Goal: Task Accomplishment & Management: Use online tool/utility

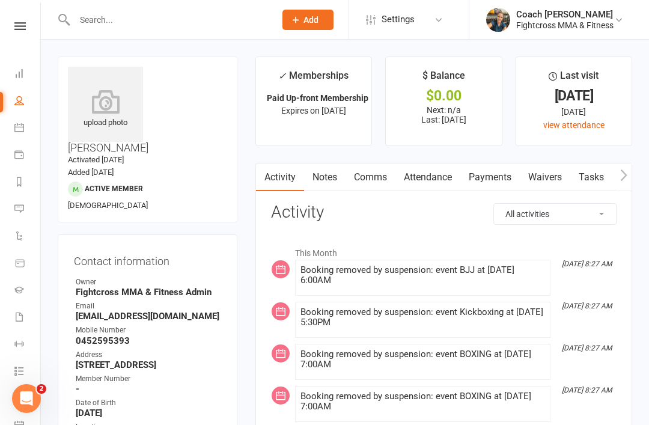
click at [19, 28] on icon at bounding box center [19, 26] width 11 height 8
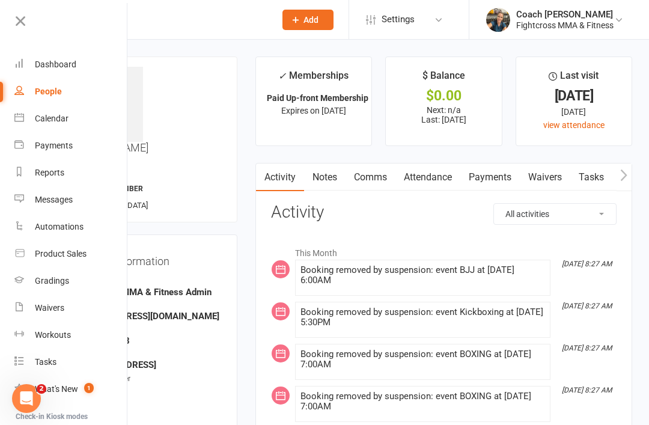
click at [57, 68] on div "Dashboard" at bounding box center [55, 64] width 41 height 10
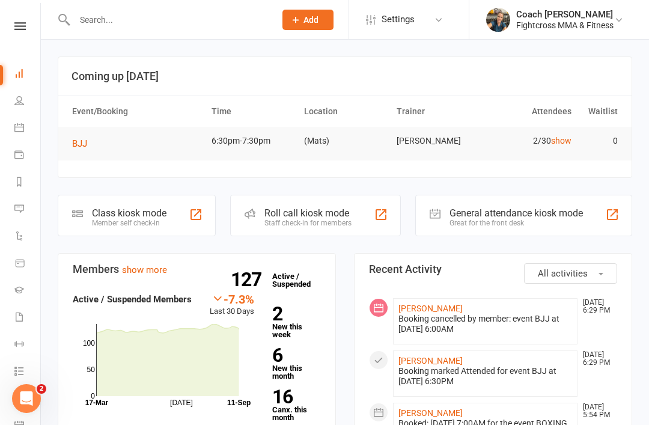
click at [87, 142] on span "BJJ" at bounding box center [79, 143] width 15 height 11
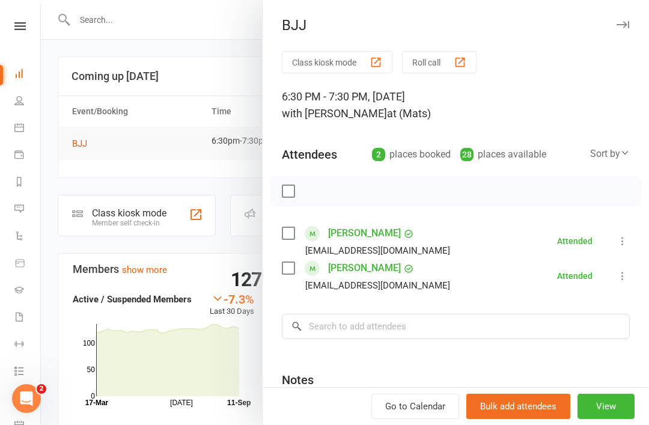
click at [620, 38] on div "BJJ Class kiosk mode Roll call 6:30 PM - 7:30 PM, Thursday, September, 11, 2025…" at bounding box center [455, 212] width 387 height 425
click at [619, 29] on button "button" at bounding box center [622, 24] width 14 height 14
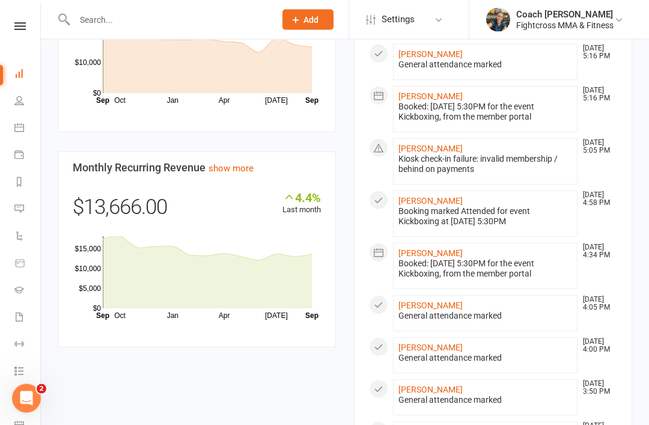
scroll to position [747, 0]
click at [430, 150] on link "[PERSON_NAME]" at bounding box center [430, 148] width 64 height 10
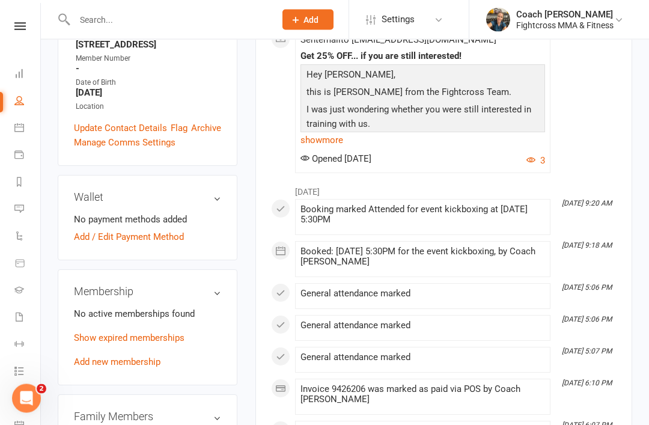
scroll to position [314, 0]
click at [169, 332] on link "Show expired memberships" at bounding box center [129, 337] width 111 height 11
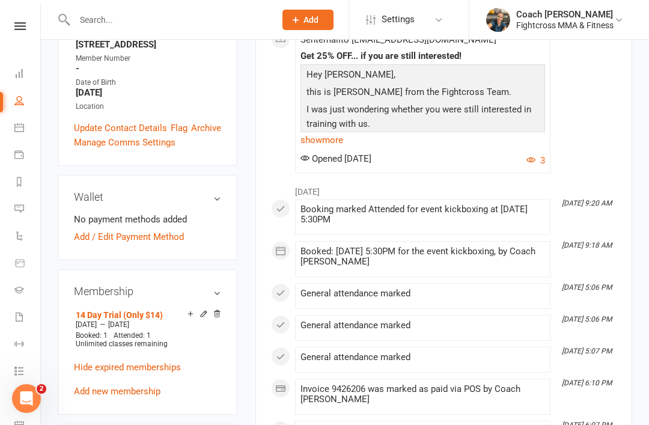
click at [218, 360] on p "Hide expired memberships" at bounding box center [147, 367] width 147 height 14
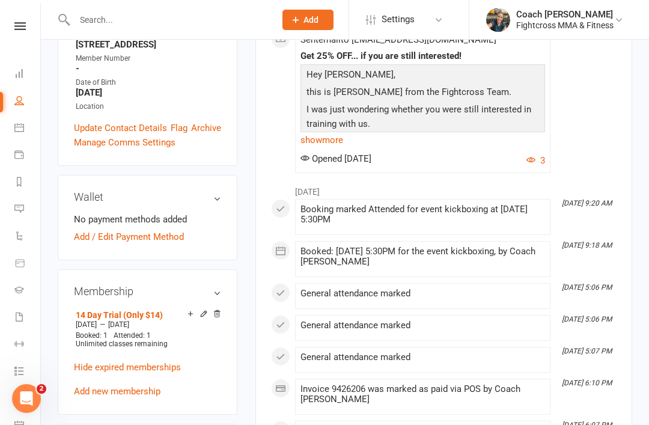
click at [49, 128] on div "upload photo change photo [PERSON_NAME] Activated [DATE] Added [DATE] Cancelled…" at bounding box center [148, 387] width 198 height 1291
click at [22, 28] on icon at bounding box center [19, 26] width 11 height 8
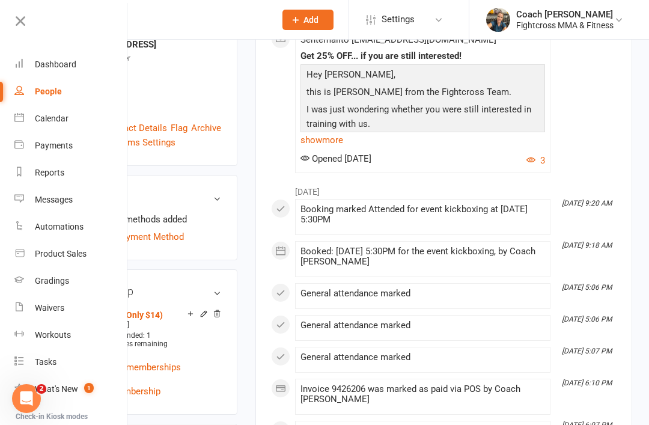
click at [56, 72] on link "Dashboard" at bounding box center [71, 64] width 114 height 27
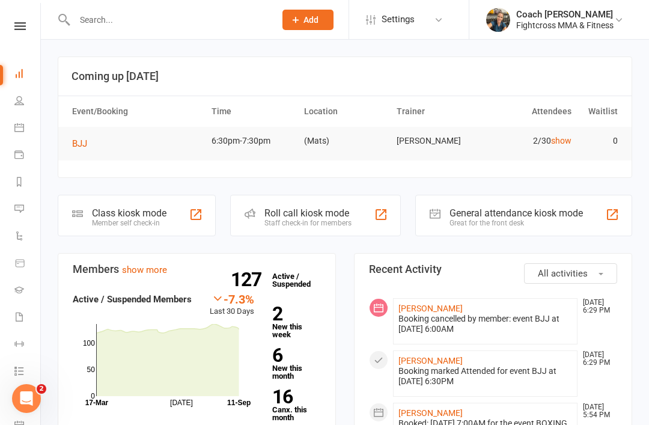
click at [118, 17] on input "text" at bounding box center [169, 19] width 196 height 17
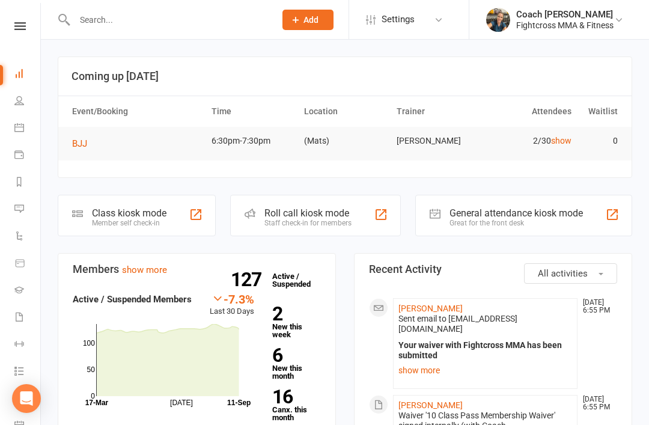
click at [25, 316] on link "Waivers 1" at bounding box center [27, 318] width 27 height 27
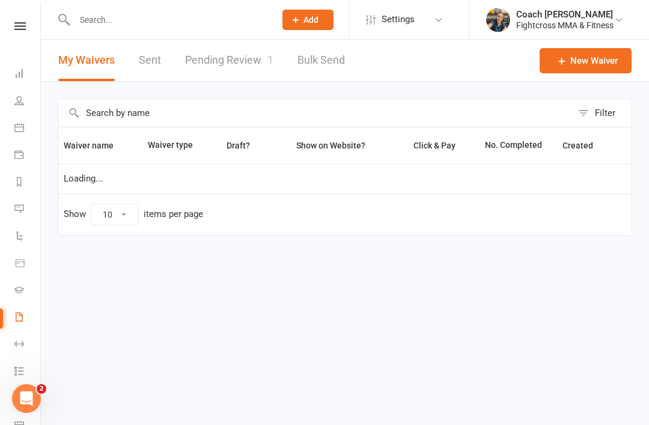
select select "50"
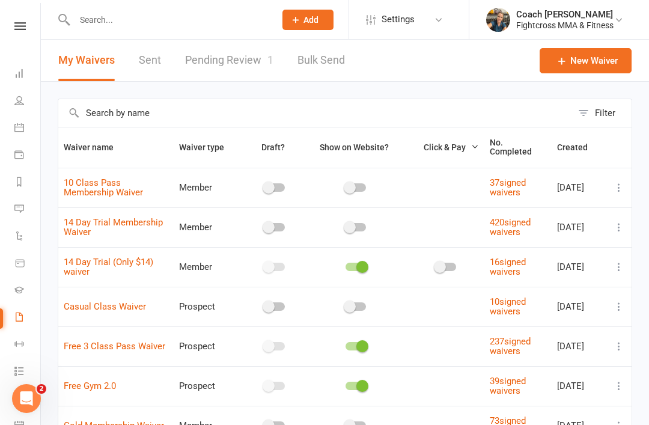
click at [236, 65] on link "Pending Review 1" at bounding box center [229, 60] width 88 height 41
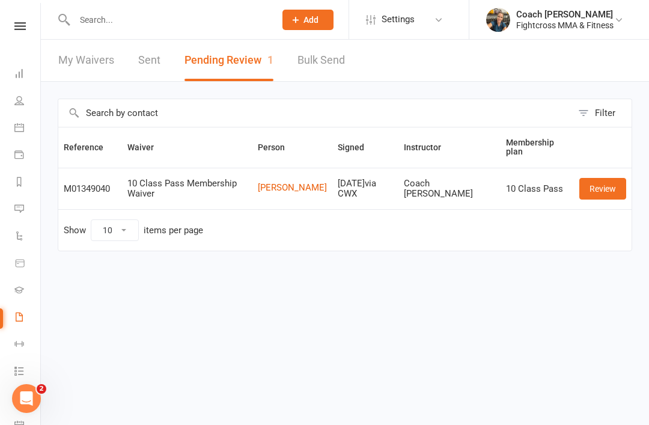
click at [616, 195] on link "Review" at bounding box center [602, 189] width 47 height 22
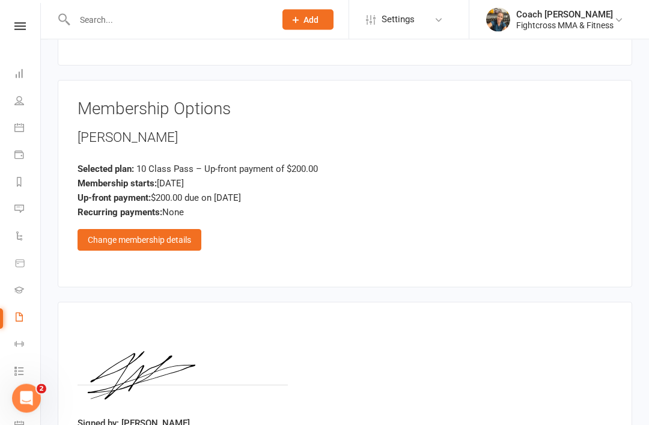
scroll to position [839, 0]
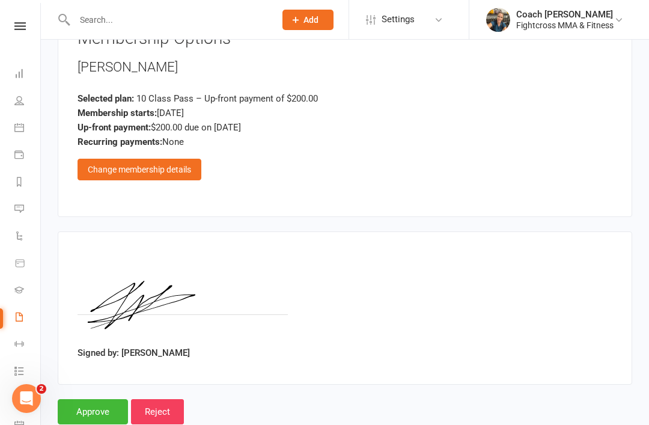
click at [95, 408] on input "Approve" at bounding box center [93, 411] width 70 height 25
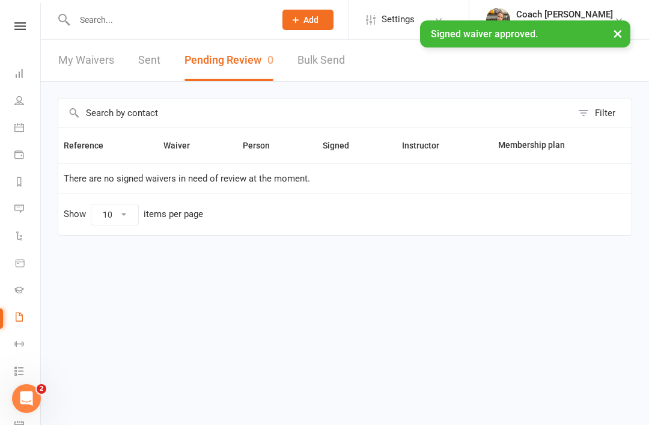
click at [22, 28] on icon at bounding box center [19, 26] width 11 height 8
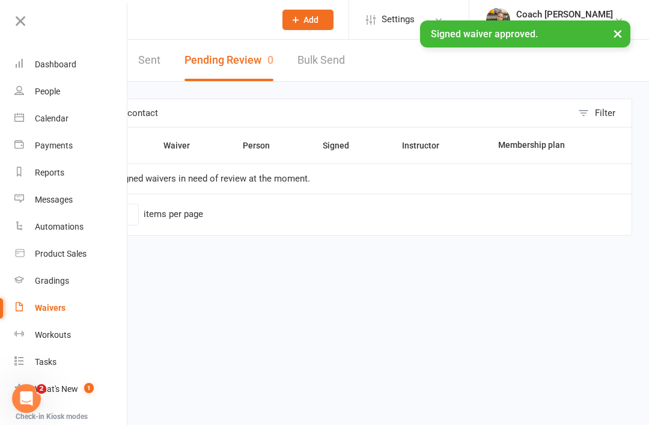
click at [63, 70] on link "Dashboard" at bounding box center [71, 64] width 114 height 27
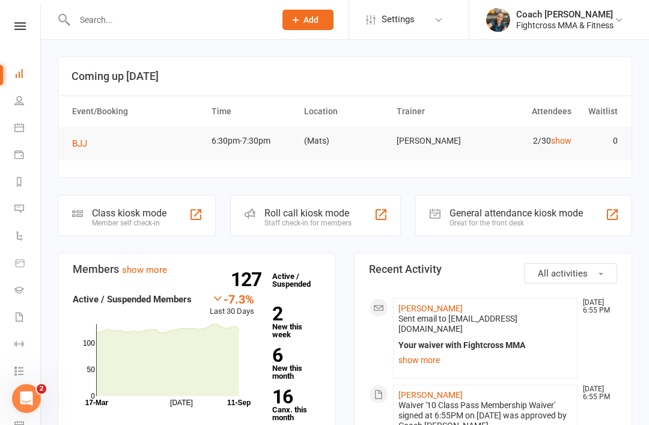
click at [426, 308] on link "[PERSON_NAME]" at bounding box center [430, 308] width 64 height 10
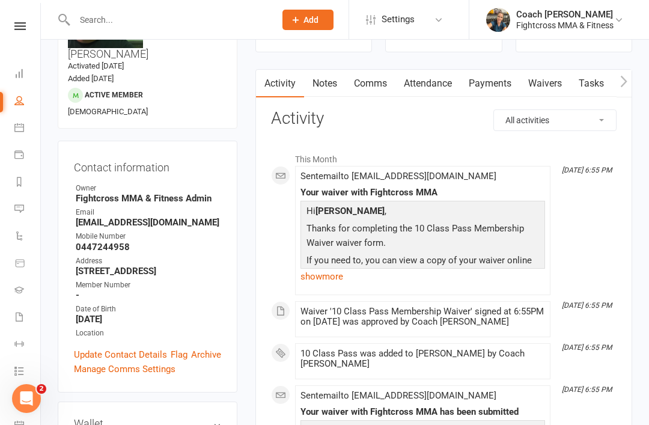
scroll to position [80, 0]
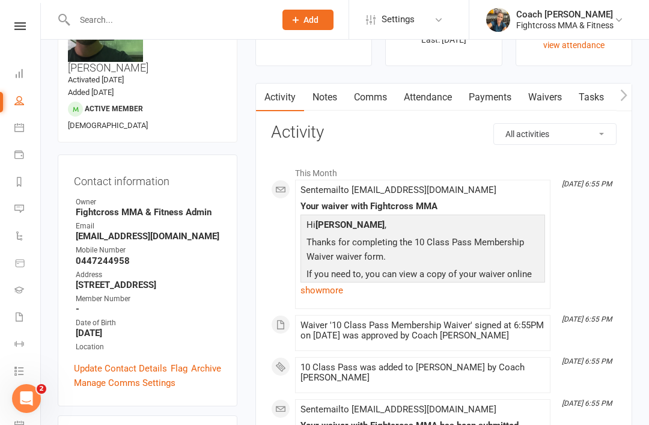
click at [377, 100] on link "Comms" at bounding box center [370, 97] width 50 height 28
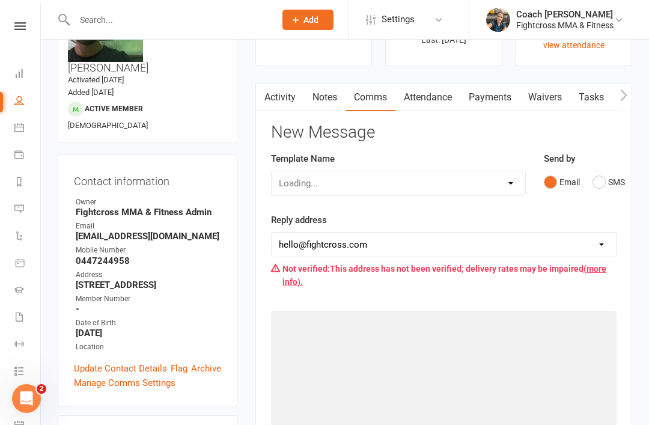
scroll to position [118, 0]
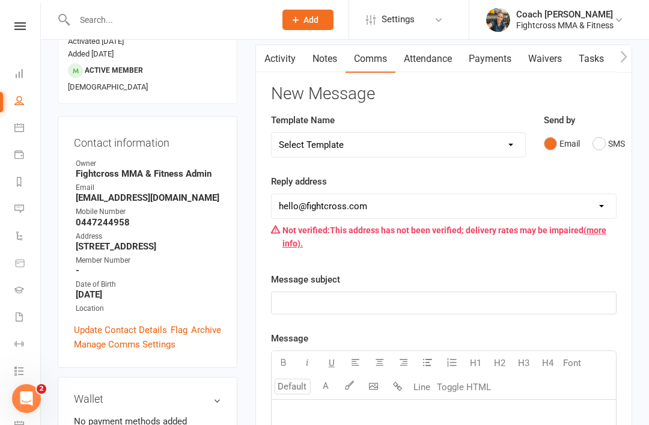
click at [599, 148] on button "SMS" at bounding box center [608, 143] width 32 height 23
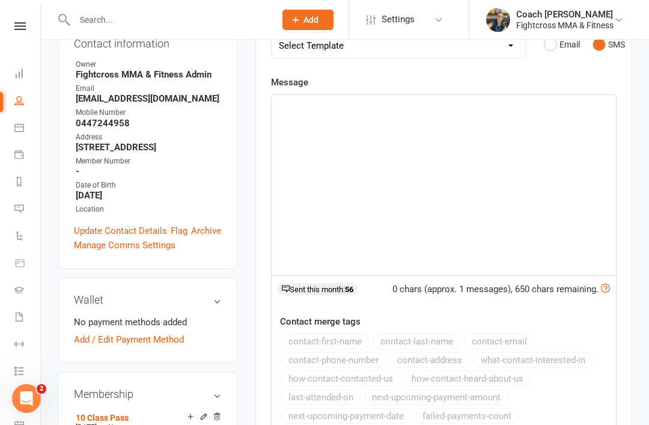
scroll to position [189, 0]
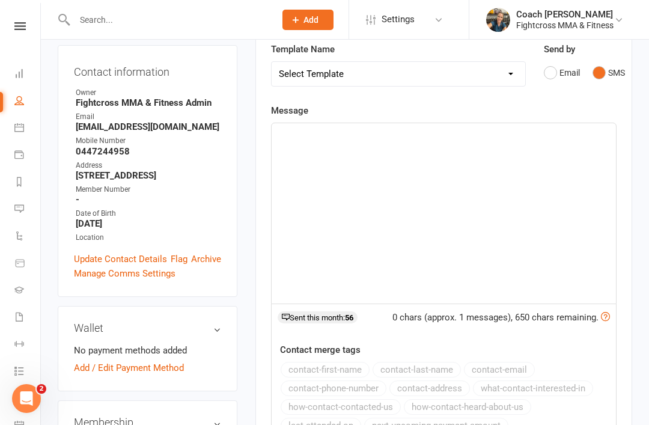
click at [296, 142] on div "﻿" at bounding box center [444, 213] width 344 height 180
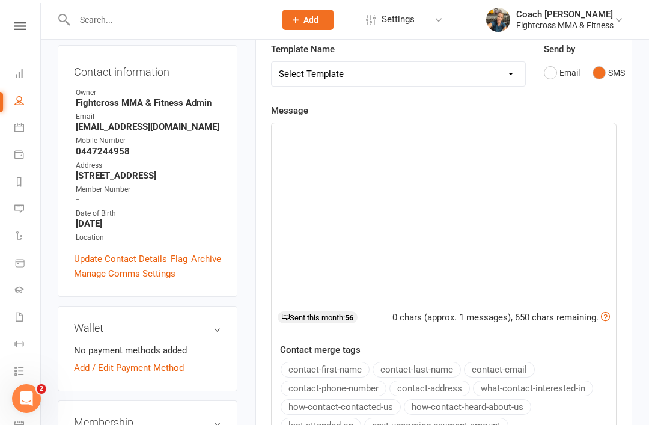
scroll to position [0, 0]
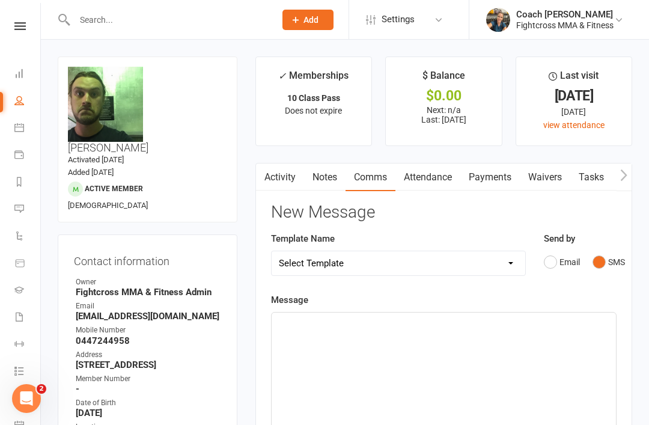
click at [19, 29] on icon at bounding box center [19, 26] width 11 height 8
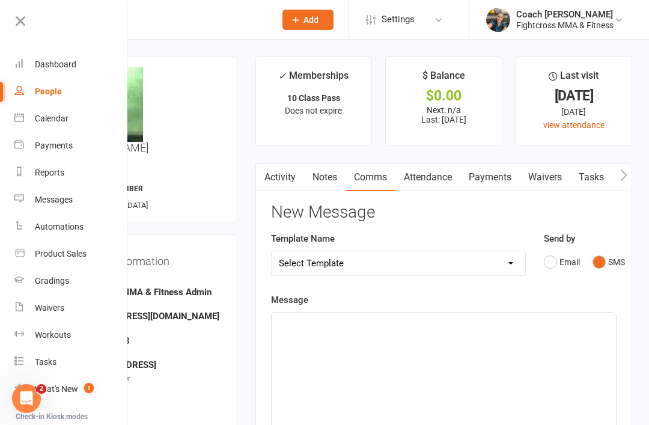
click at [49, 65] on div "Dashboard" at bounding box center [55, 64] width 41 height 10
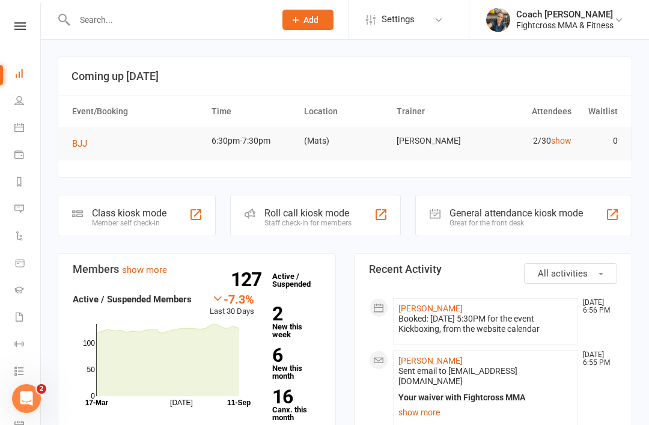
click at [28, 132] on link "Calendar" at bounding box center [27, 128] width 27 height 27
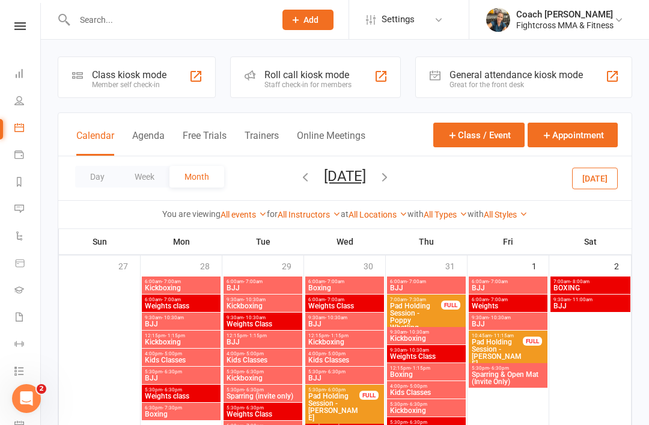
click at [145, 178] on button "Week" at bounding box center [145, 177] width 50 height 22
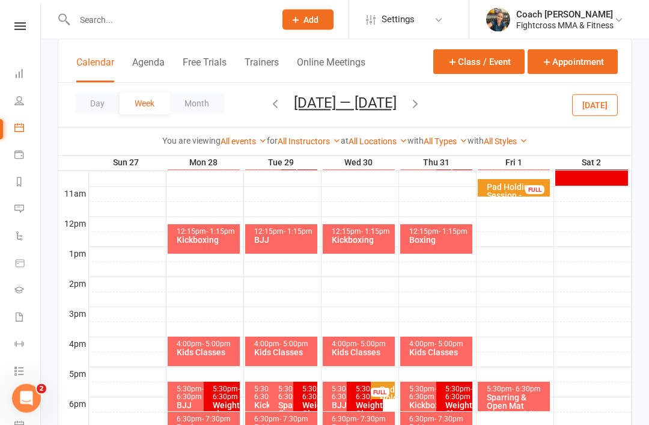
click at [422, 103] on icon "button" at bounding box center [414, 103] width 13 height 13
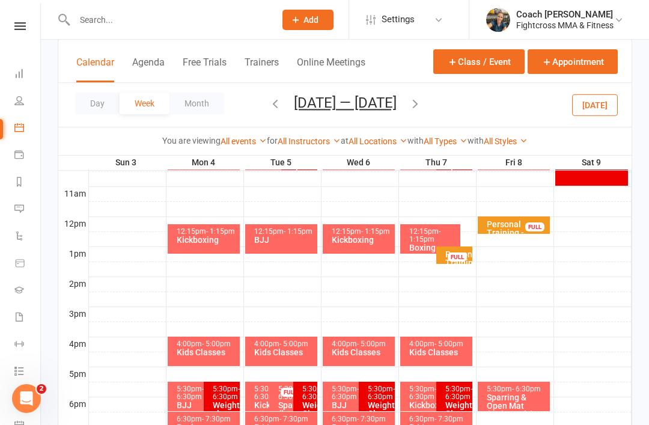
click at [417, 105] on icon "button" at bounding box center [414, 103] width 13 height 13
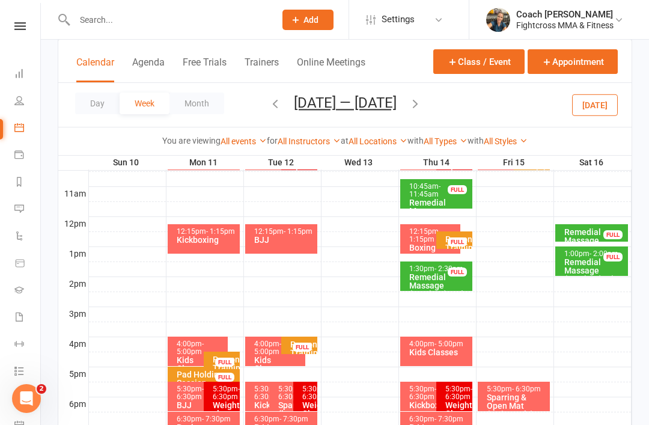
click at [421, 105] on icon "button" at bounding box center [414, 103] width 13 height 13
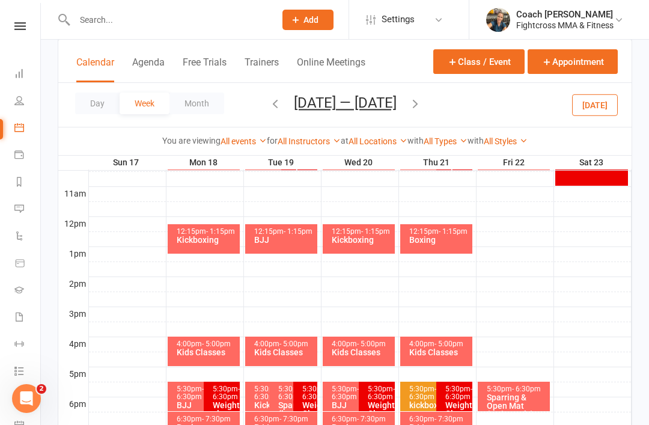
click at [416, 105] on icon "button" at bounding box center [414, 103] width 13 height 13
click at [422, 104] on icon "button" at bounding box center [414, 103] width 13 height 13
click at [422, 105] on icon "button" at bounding box center [414, 103] width 13 height 13
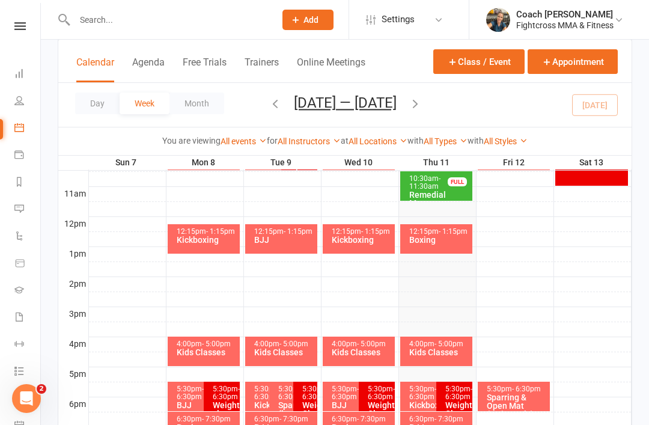
click at [418, 396] on span "- 6:30pm" at bounding box center [422, 392] width 27 height 16
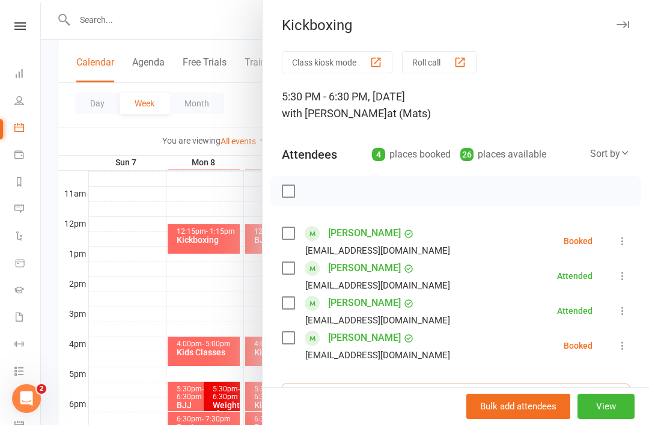
click at [384, 394] on input "search" at bounding box center [456, 395] width 348 height 25
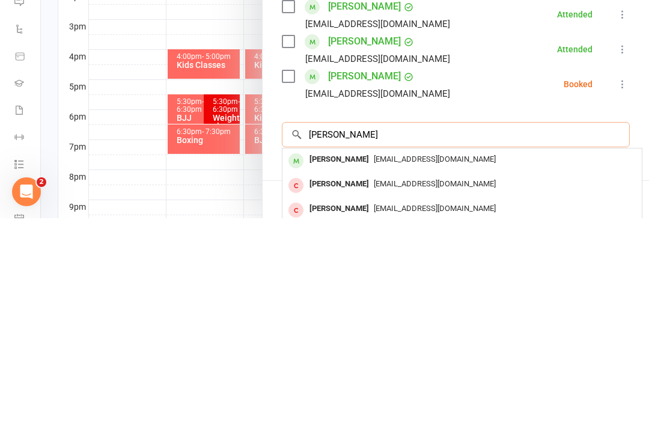
scroll to position [59, 0]
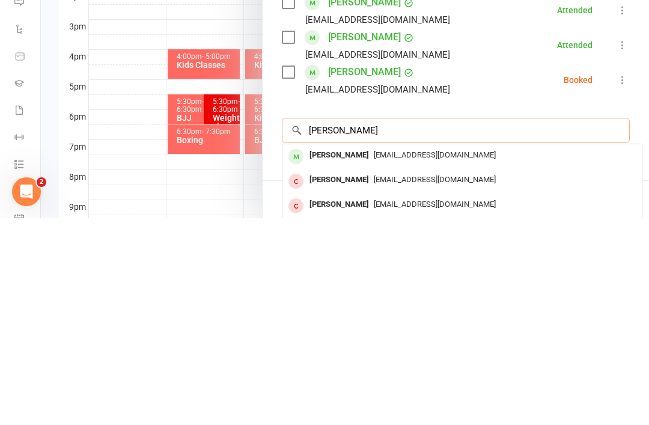
type input "Jonathon price"
click at [347, 353] on div "[PERSON_NAME]" at bounding box center [339, 361] width 69 height 17
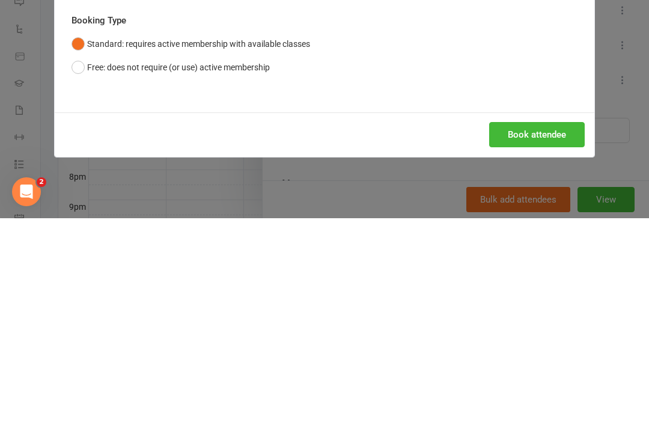
scroll to position [547, 0]
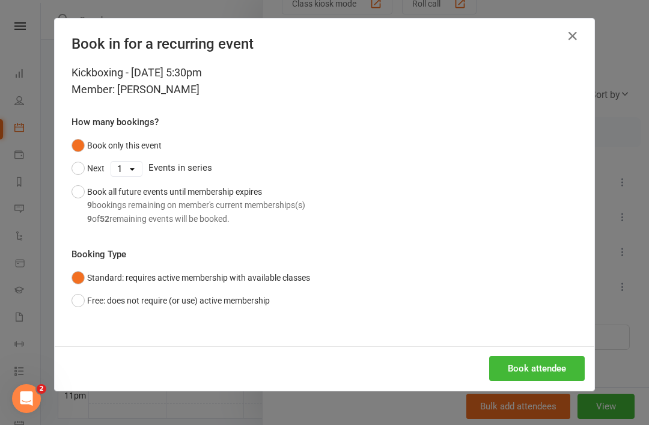
click at [545, 369] on button "Book attendee" at bounding box center [537, 368] width 96 height 25
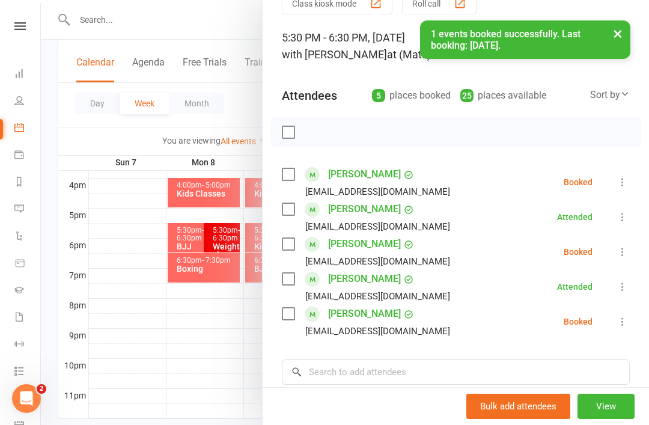
click at [287, 136] on label at bounding box center [288, 132] width 12 height 12
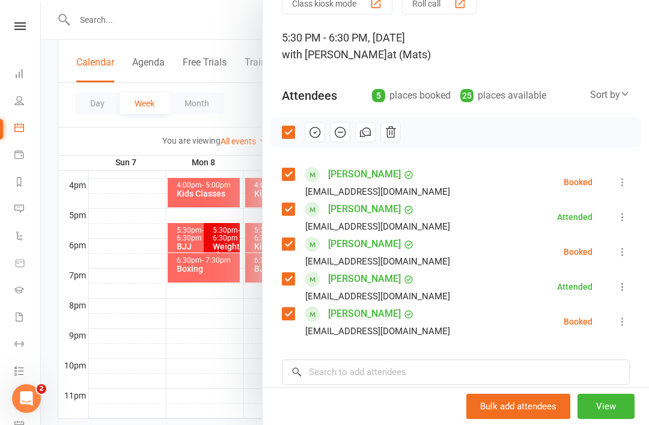
click at [315, 133] on icon "button" at bounding box center [316, 132] width 2 height 2
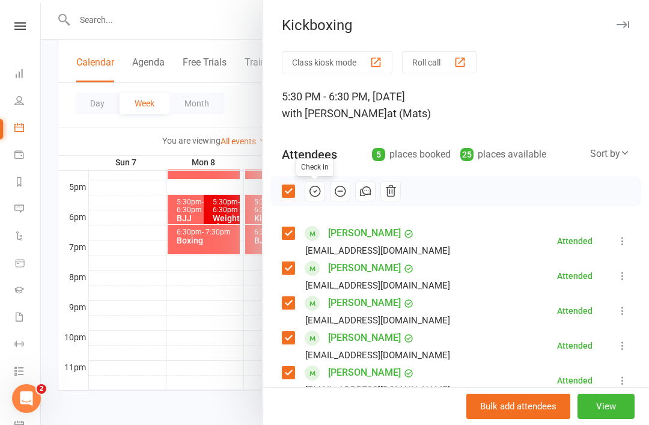
scroll to position [0, 0]
click at [624, 30] on button "button" at bounding box center [622, 24] width 14 height 14
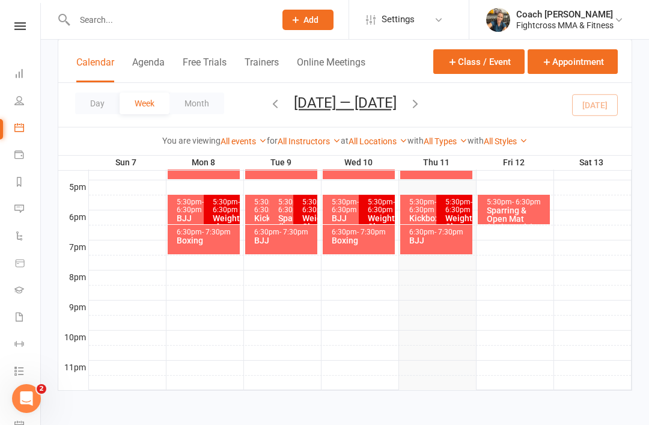
click at [435, 236] on div "BJJ" at bounding box center [439, 240] width 62 height 8
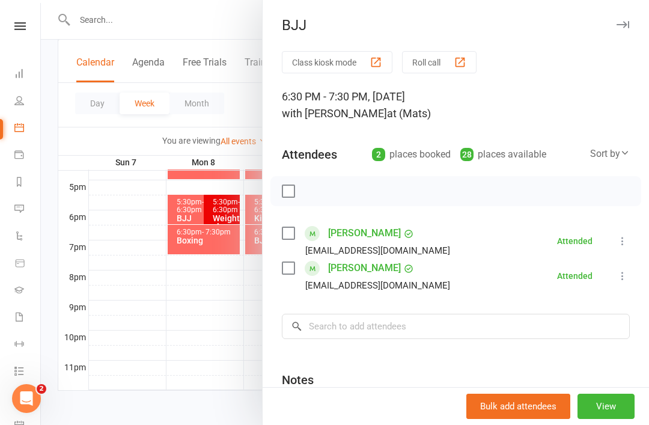
click at [22, 23] on icon at bounding box center [19, 26] width 11 height 8
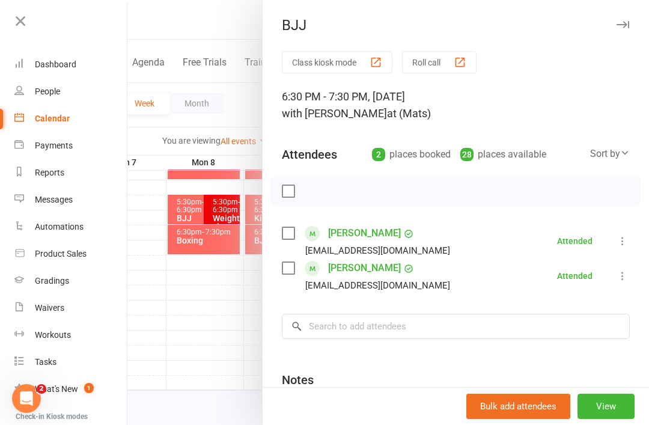
click at [50, 69] on div "Dashboard" at bounding box center [55, 64] width 41 height 10
